Goal: Information Seeking & Learning: Find specific fact

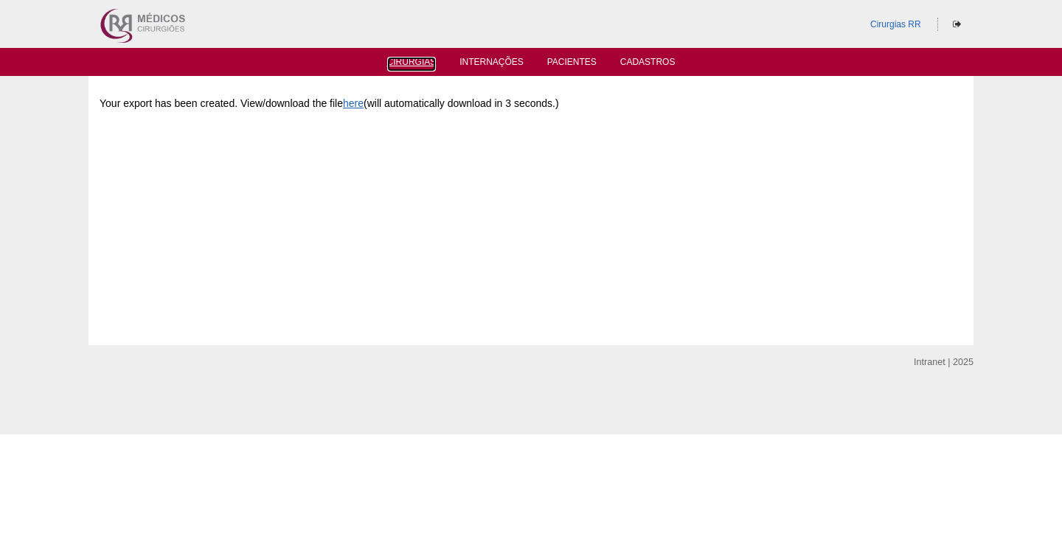
drag, startPoint x: 417, startPoint y: 63, endPoint x: 439, endPoint y: 38, distance: 33.5
click at [418, 63] on link "Cirurgias" at bounding box center [411, 64] width 49 height 15
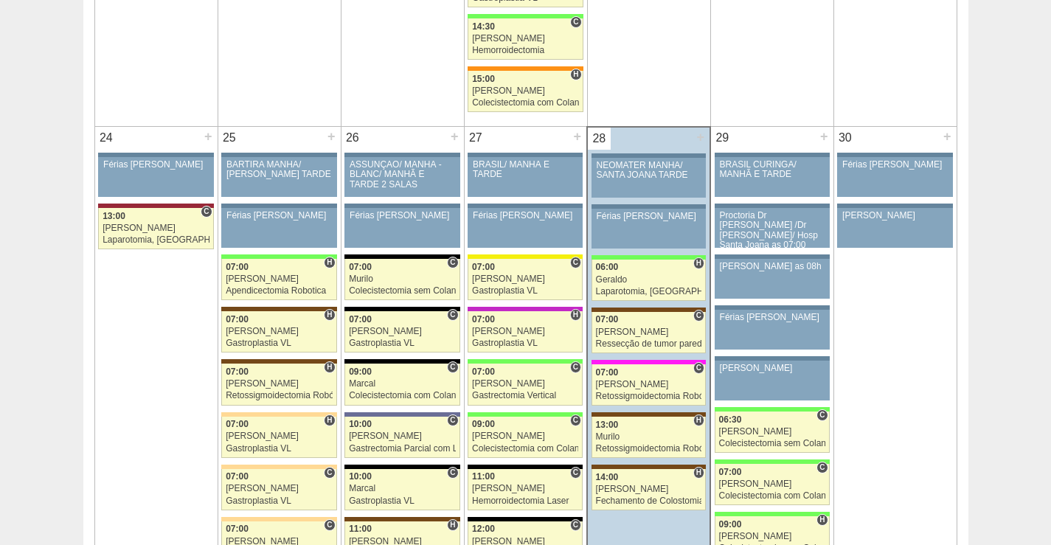
scroll to position [3319, 0]
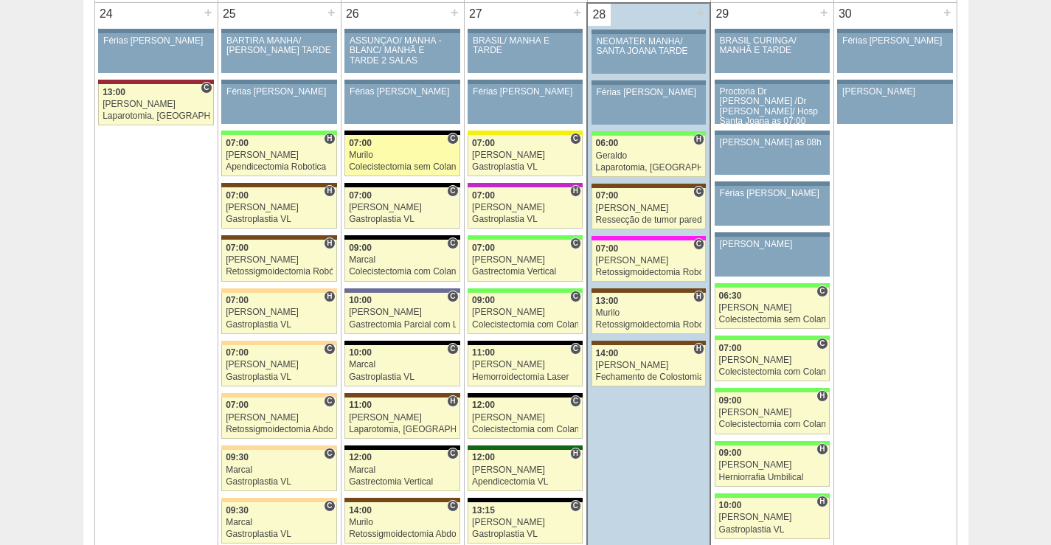
click at [402, 164] on div "Colecistectomia sem Colangiografia VL" at bounding box center [402, 167] width 107 height 10
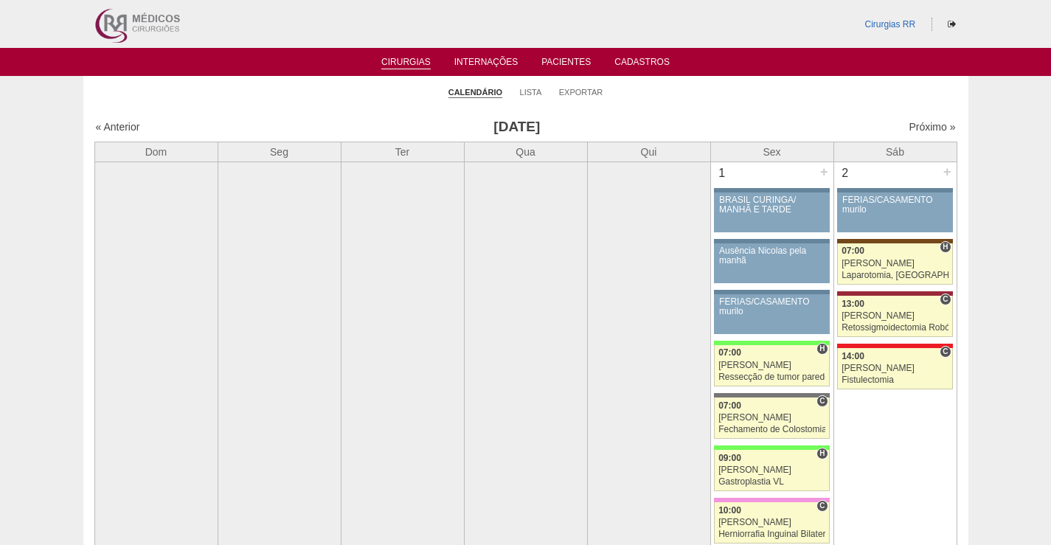
scroll to position [3319, 0]
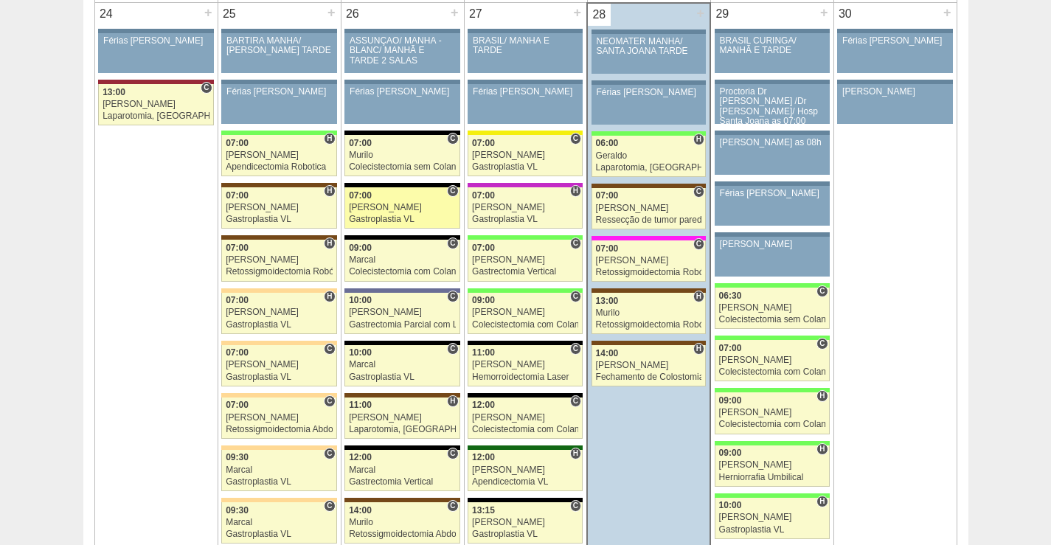
click at [418, 210] on div "[PERSON_NAME]" at bounding box center [402, 208] width 107 height 10
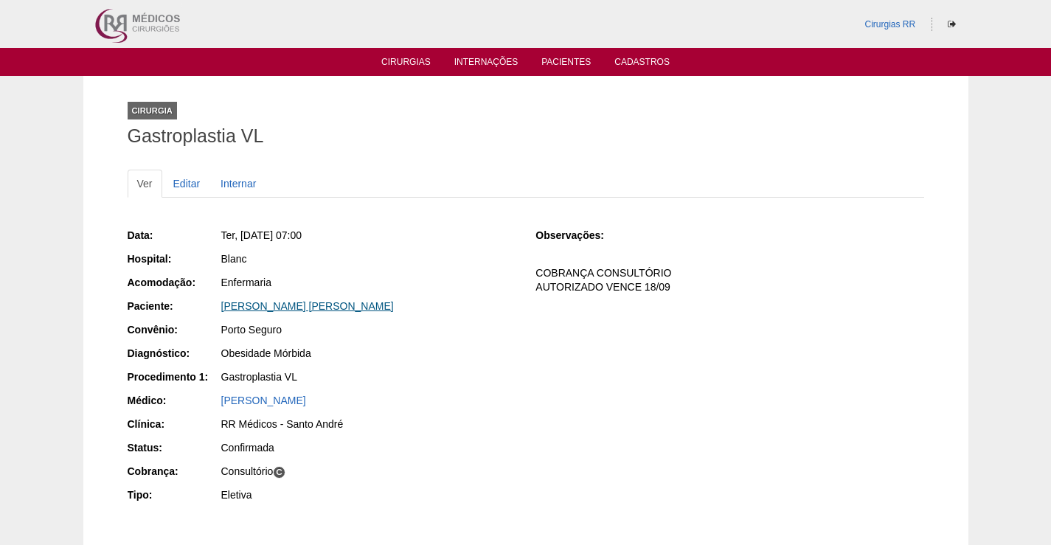
click at [320, 307] on link "[PERSON_NAME] [PERSON_NAME]" at bounding box center [307, 306] width 173 height 12
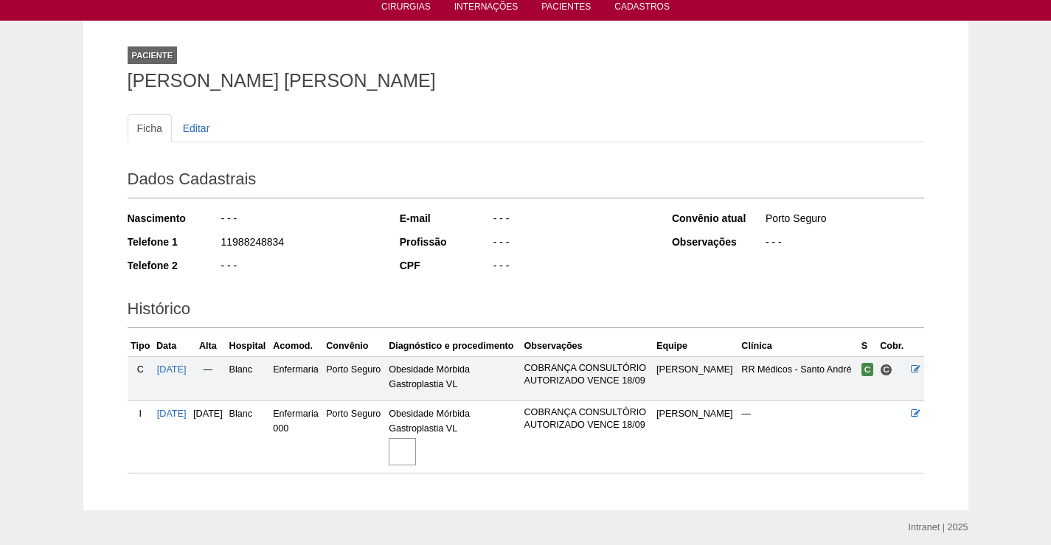
scroll to position [110, 0]
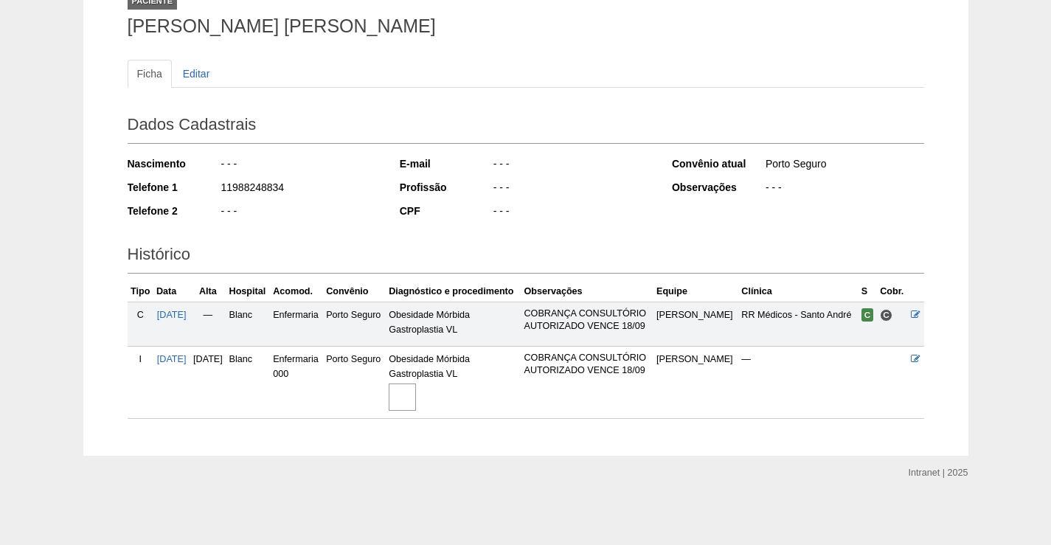
click at [416, 394] on img at bounding box center [402, 396] width 27 height 27
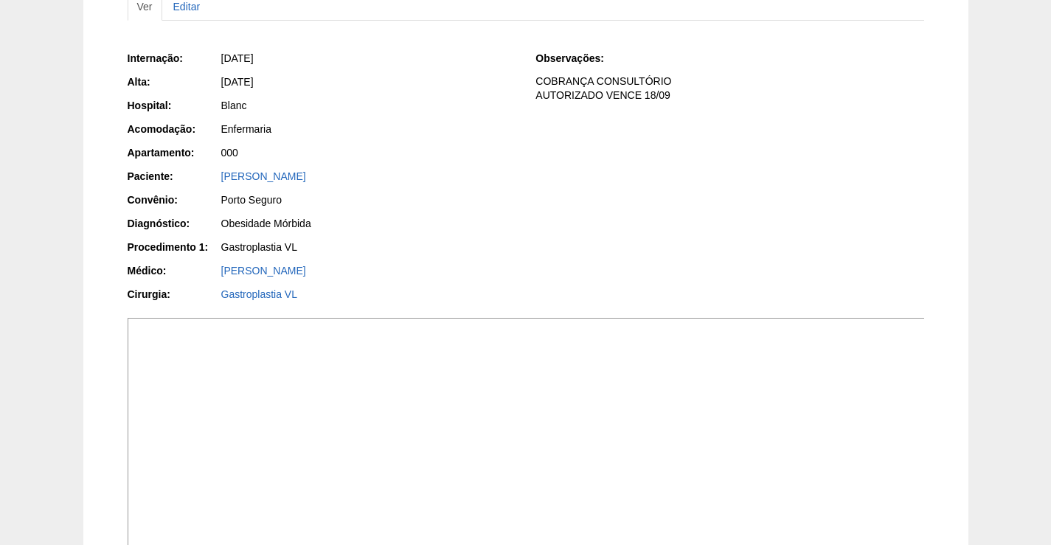
scroll to position [369, 0]
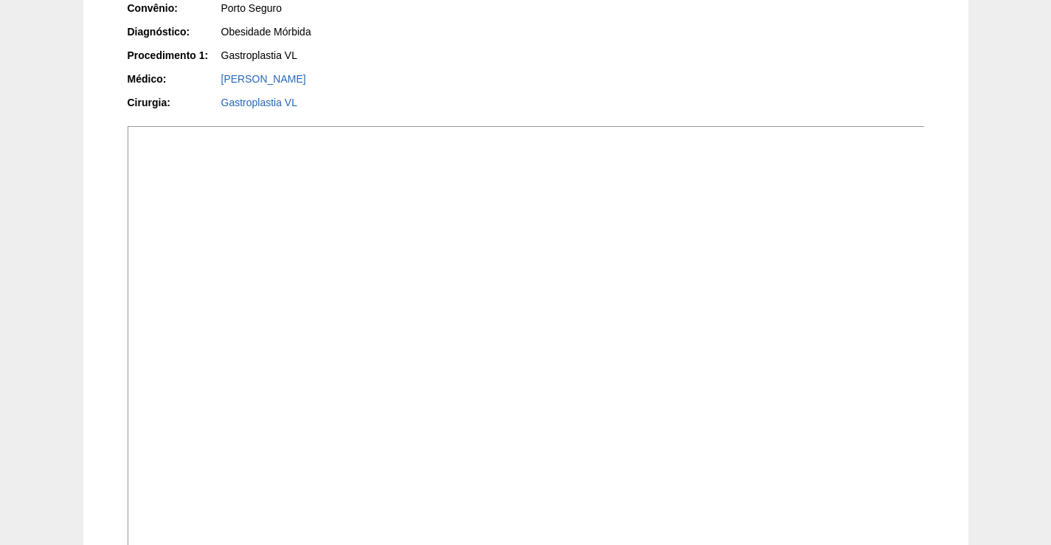
click at [603, 344] on img at bounding box center [527, 425] width 798 height 599
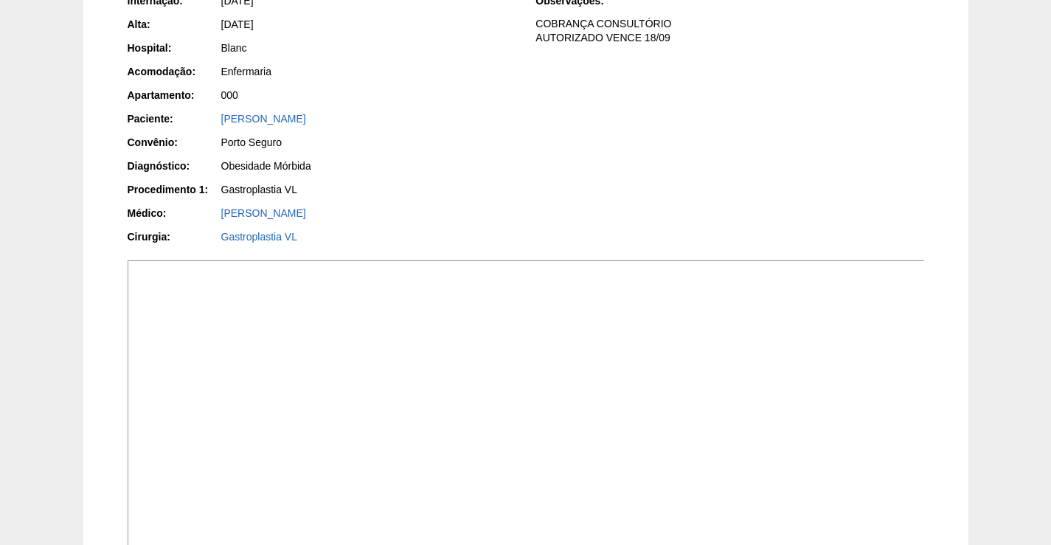
scroll to position [221, 0]
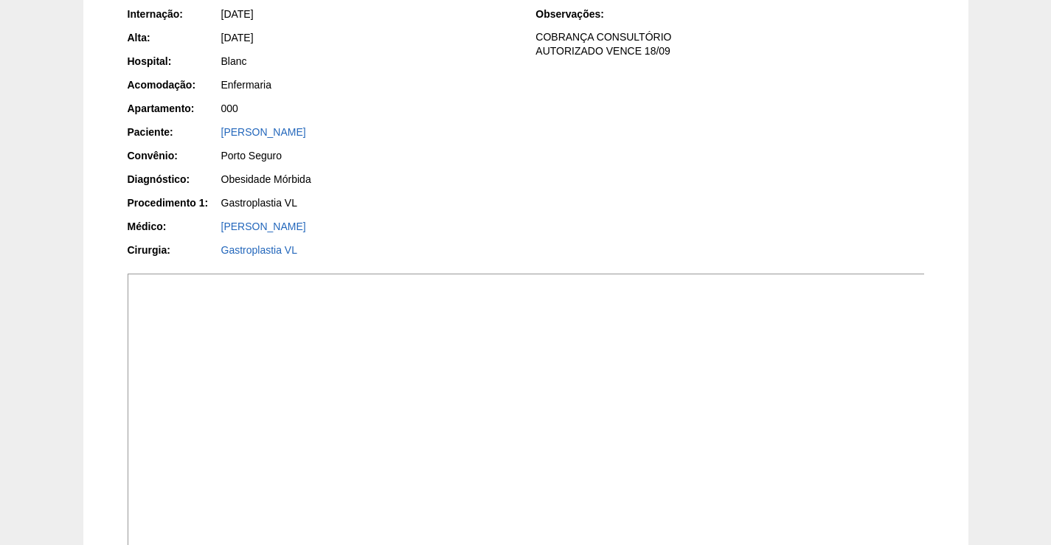
drag, startPoint x: 407, startPoint y: 134, endPoint x: 195, endPoint y: 139, distance: 211.7
click at [195, 139] on div "Paciente: [PERSON_NAME]" at bounding box center [322, 134] width 388 height 18
copy div "Paciente: [PERSON_NAME]"
